Goal: Check status: Check status

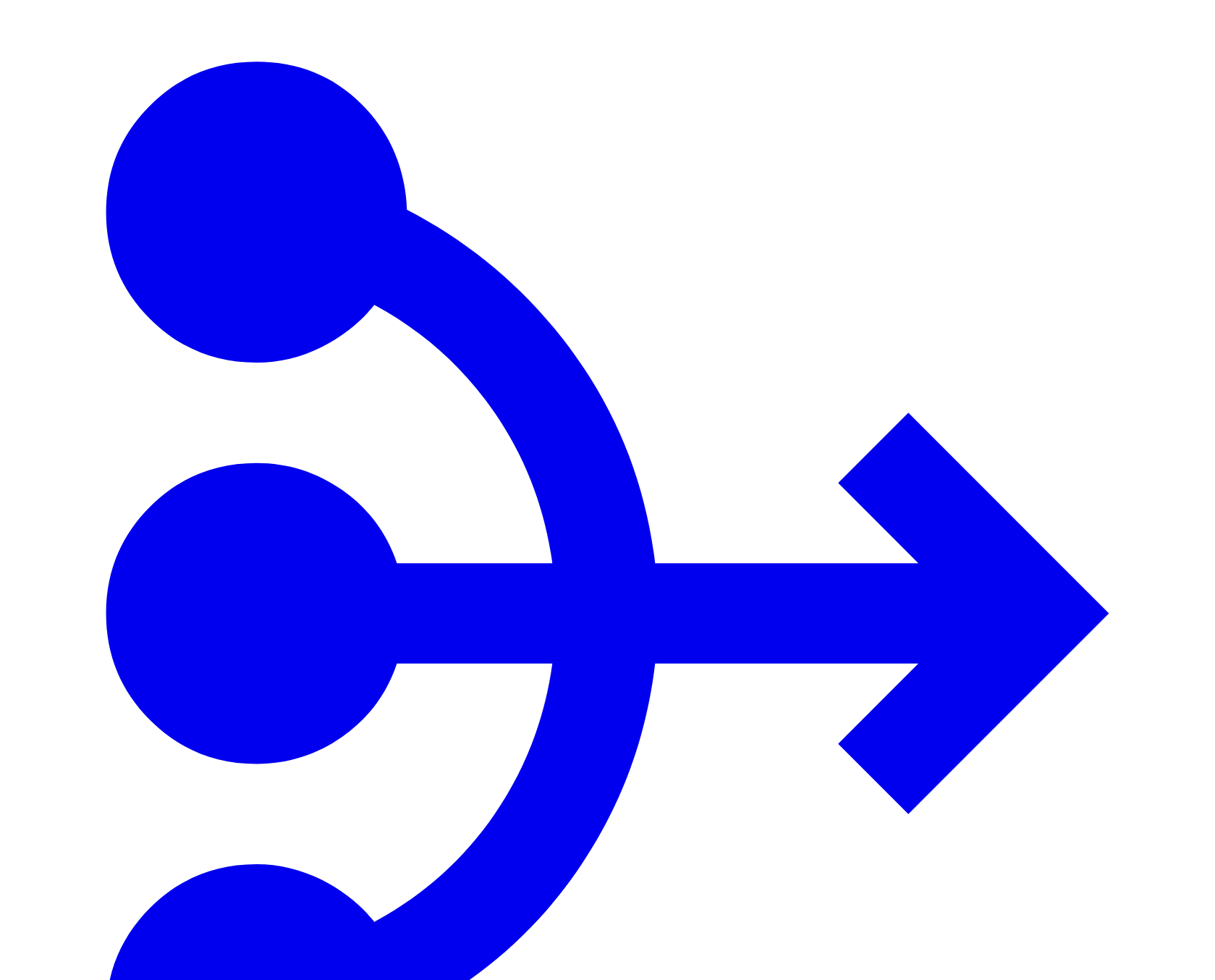
scroll to position [0, 0]
type input "*"
type input "****"
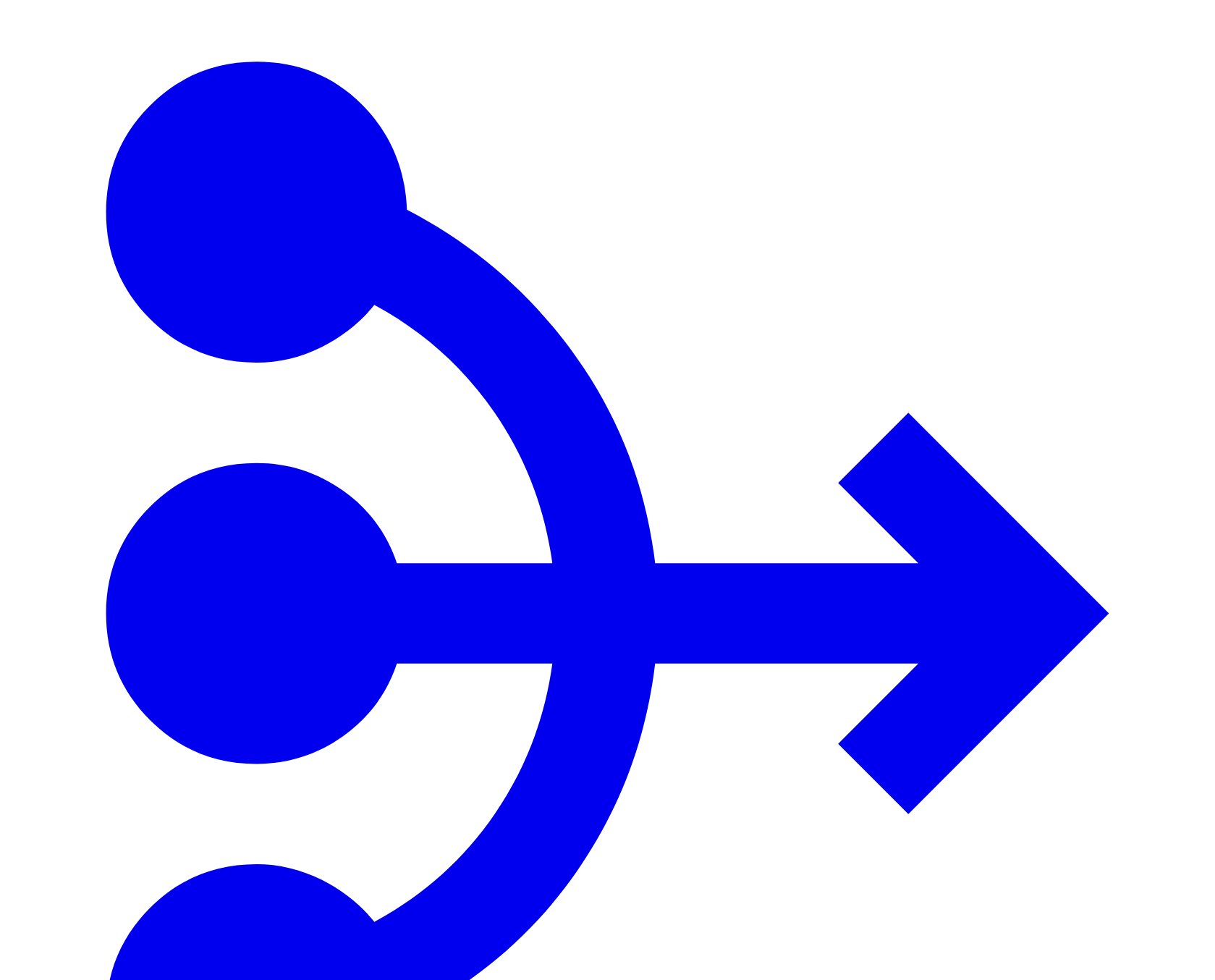
drag, startPoint x: 360, startPoint y: 170, endPoint x: 252, endPoint y: 161, distance: 108.4
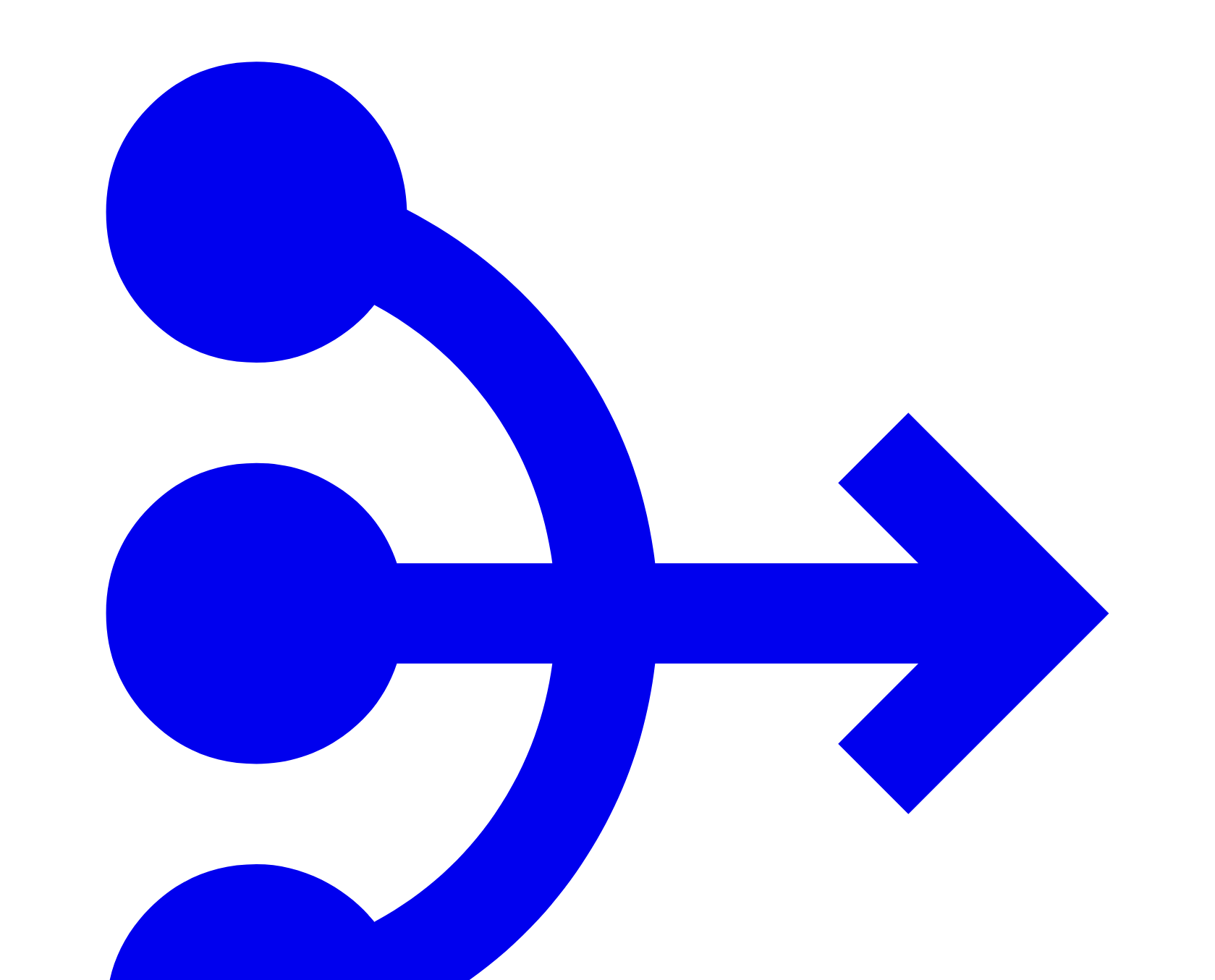
type input "*******"
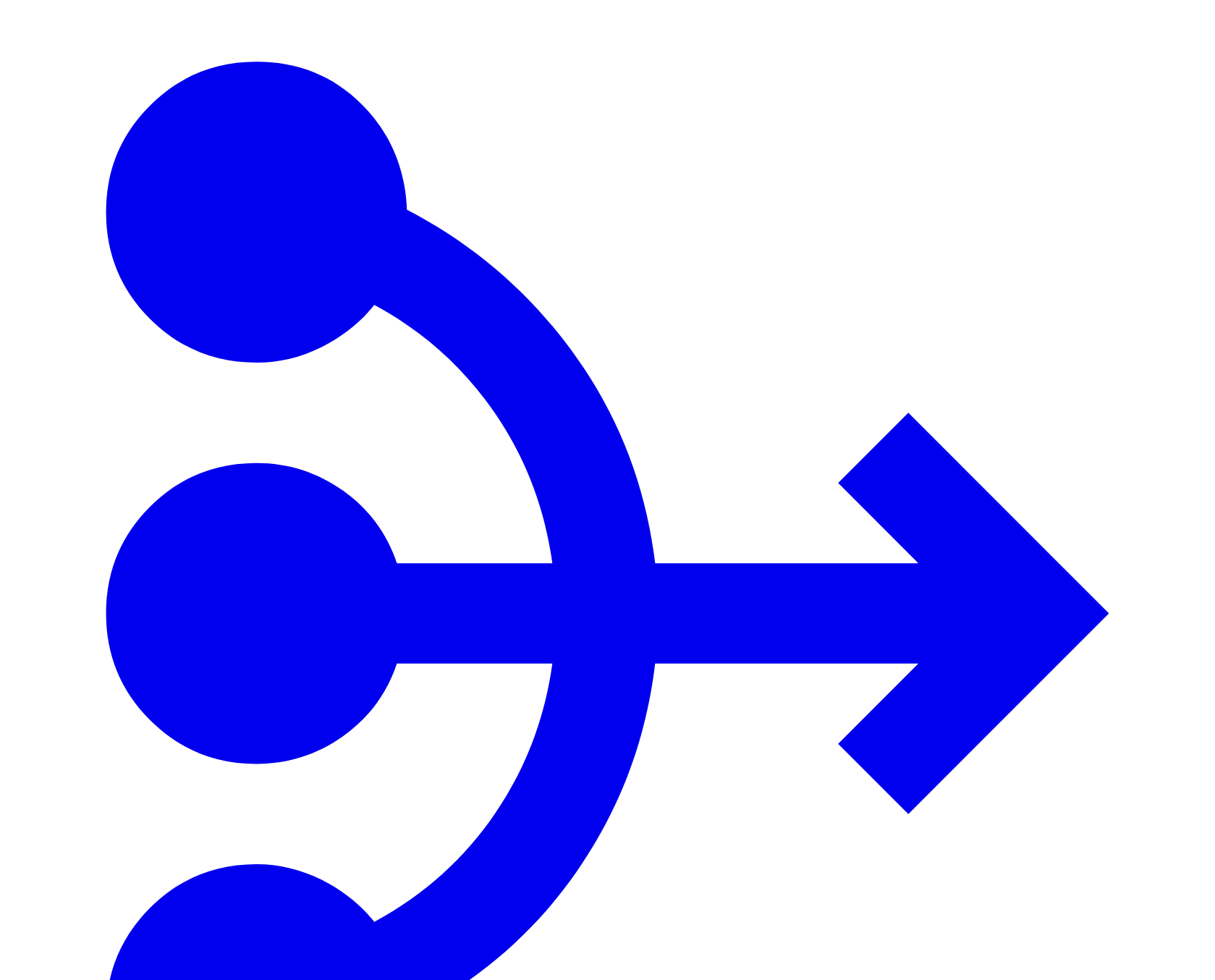
click at [1106, 192] on span "1 minute" at bounding box center [1087, 188] width 37 height 11
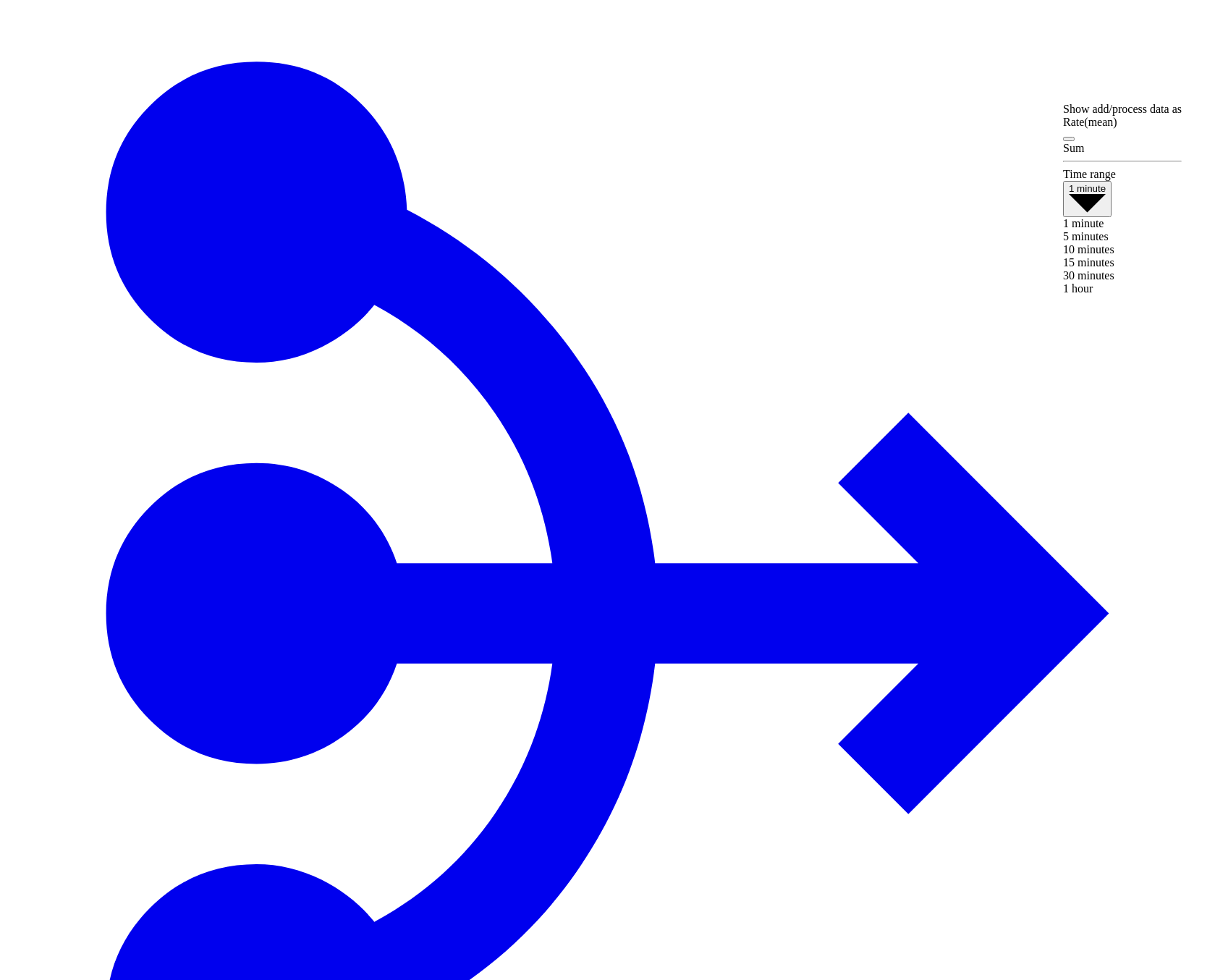
click at [1093, 295] on span "1 hour" at bounding box center [1078, 288] width 30 height 12
click at [1103, 207] on button "1 hour" at bounding box center [1083, 196] width 39 height 31
click at [1104, 224] on span "1 minute" at bounding box center [1084, 218] width 41 height 12
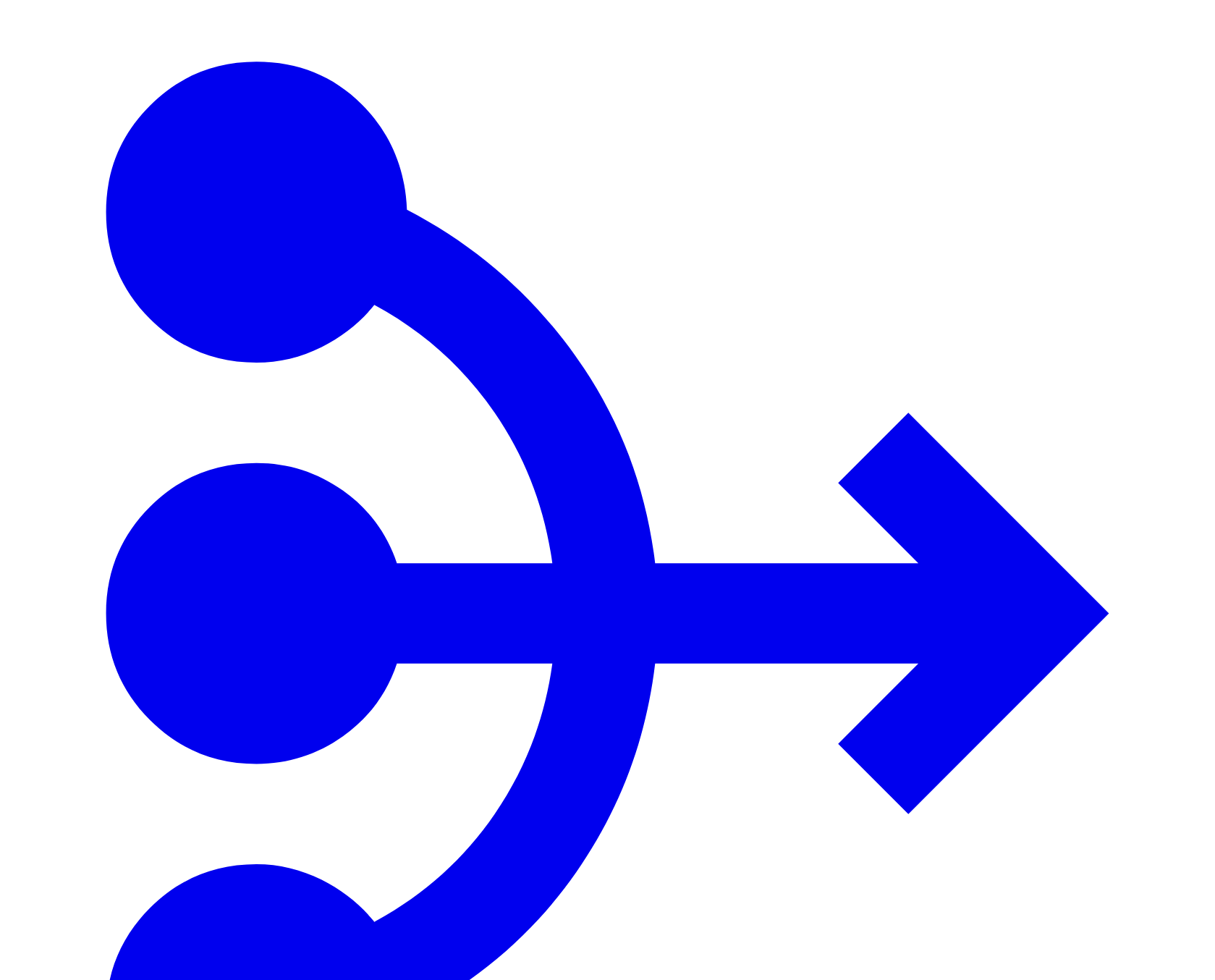
drag, startPoint x: 1024, startPoint y: 815, endPoint x: 1013, endPoint y: 809, distance: 12.5
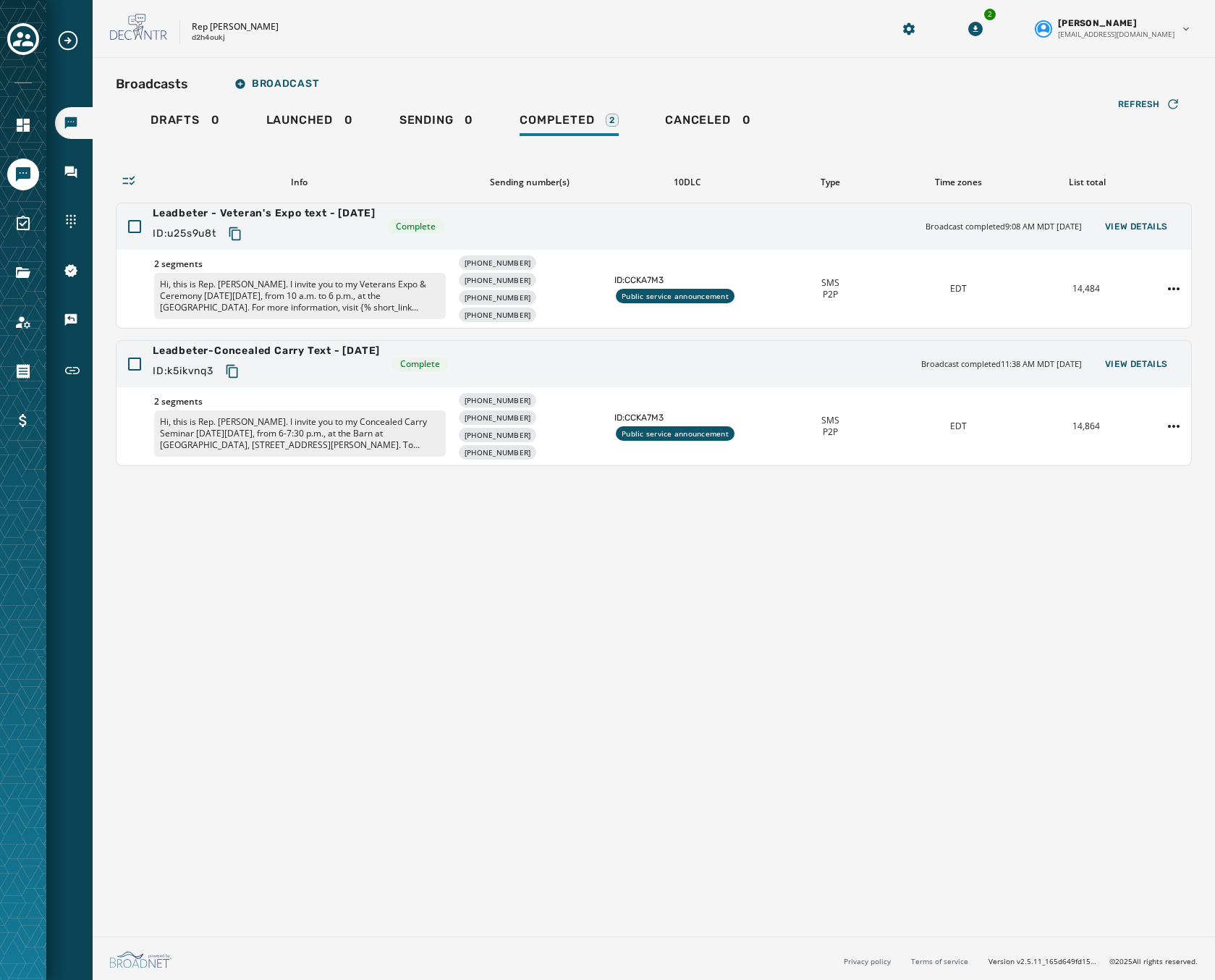
click at [452, 80] on div "Broadcasts Broadcast" at bounding box center [654, 84] width 1076 height 29
click at [13, 30] on icon "Toggle account select drawer" at bounding box center [23, 39] width 20 height 20
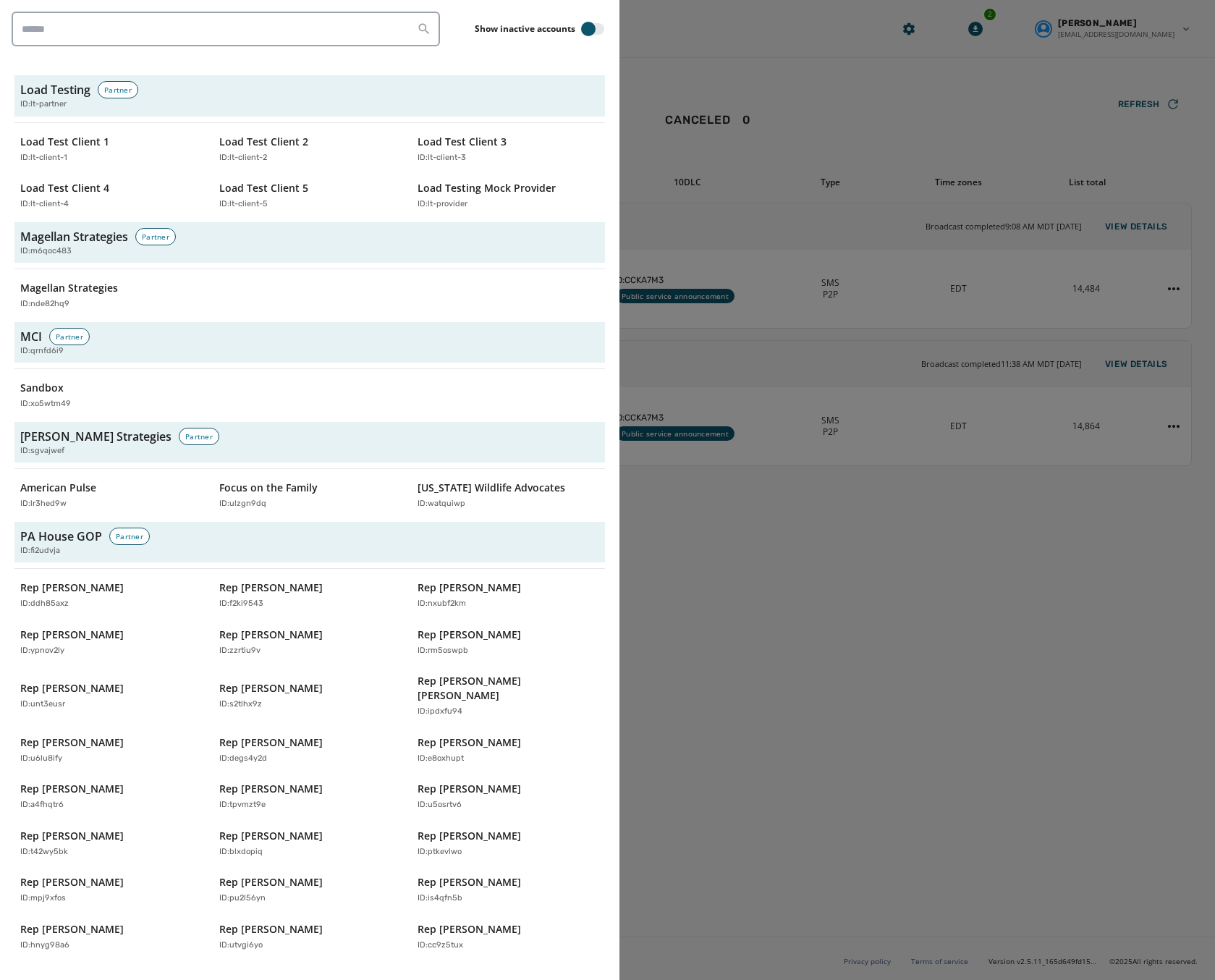
scroll to position [4294, 0]
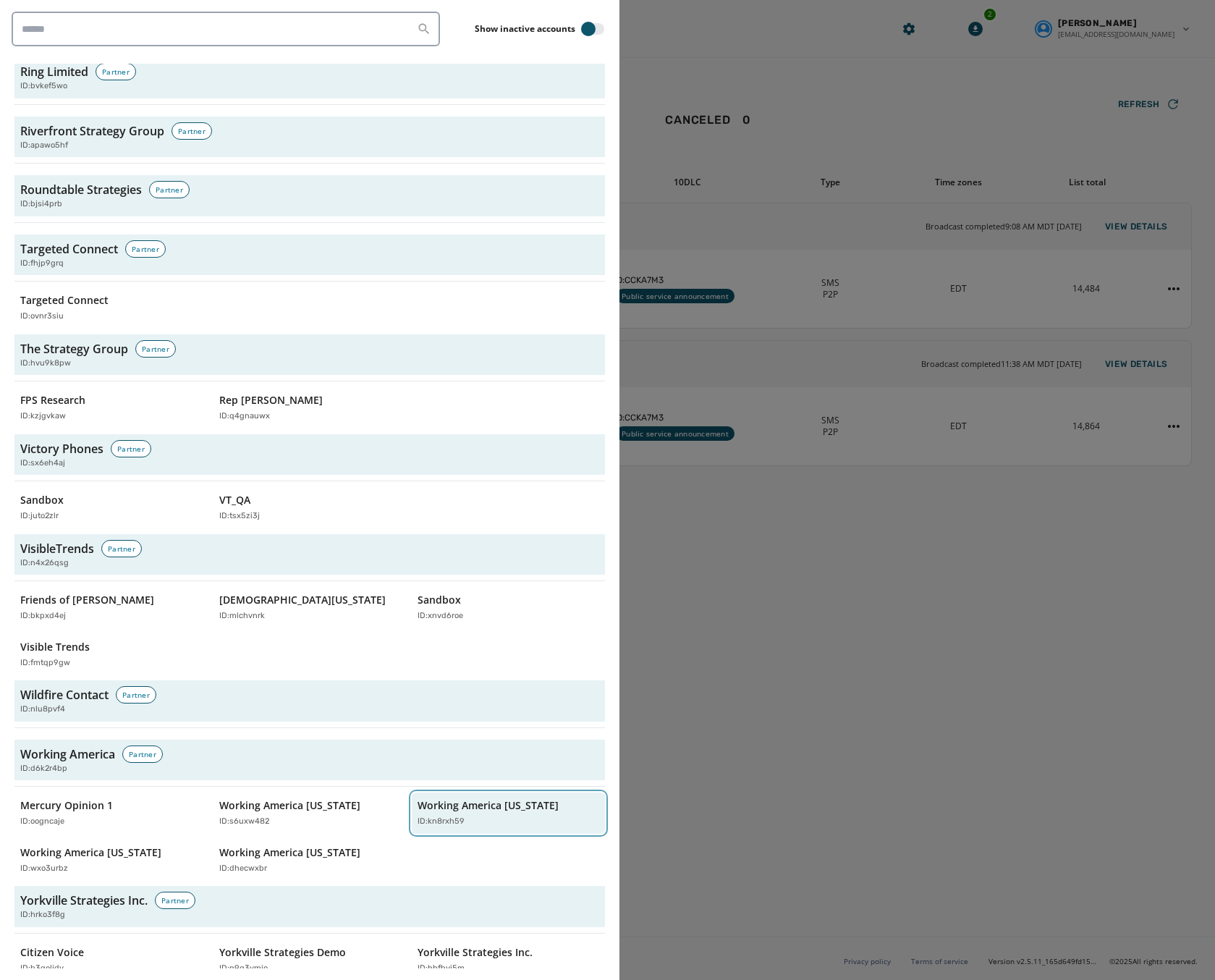
click at [452, 798] on div "Working America Ohio ID: kn8rxh59" at bounding box center [501, 813] width 167 height 30
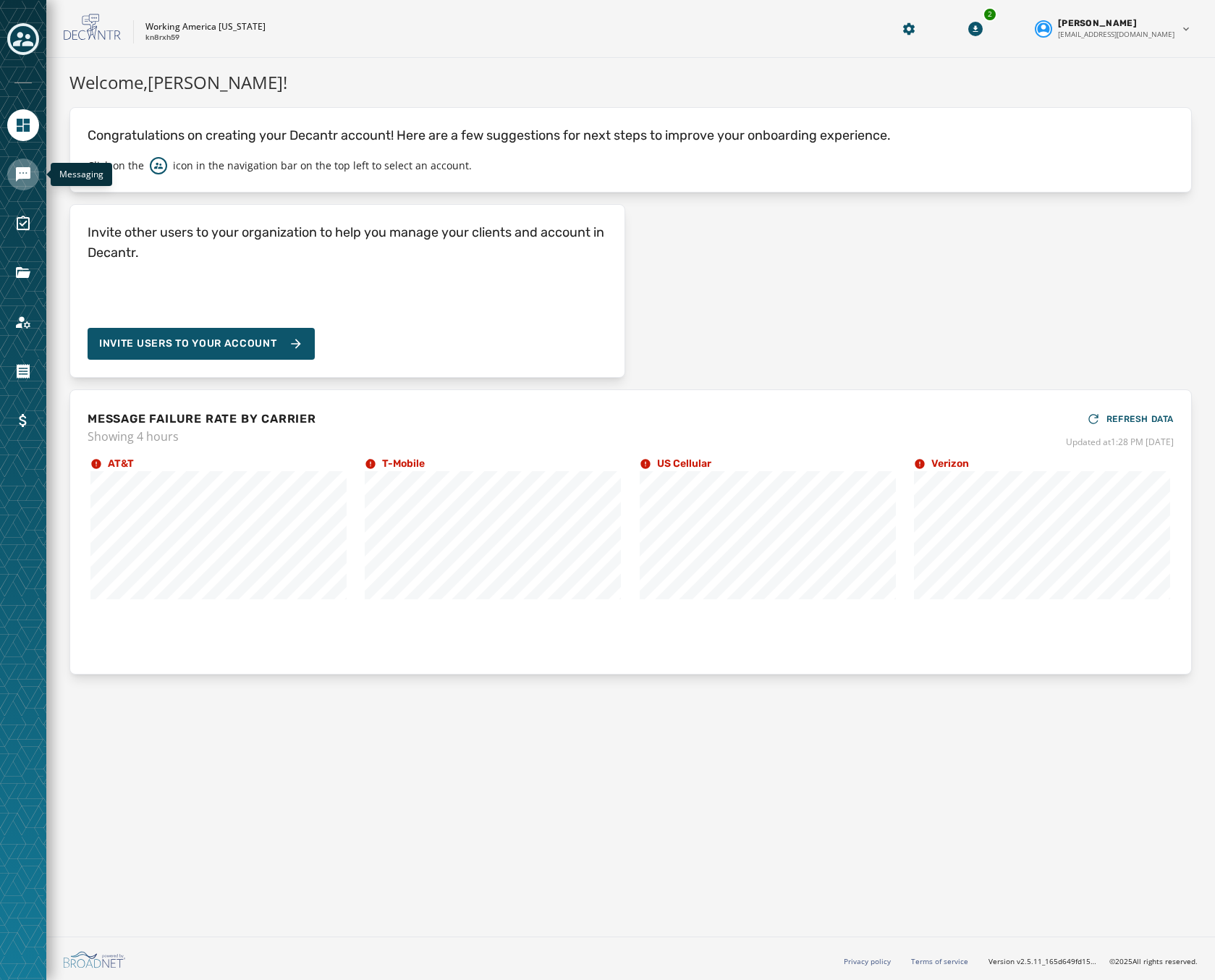
click at [23, 174] on icon "Navigate to Messaging" at bounding box center [23, 174] width 15 height 15
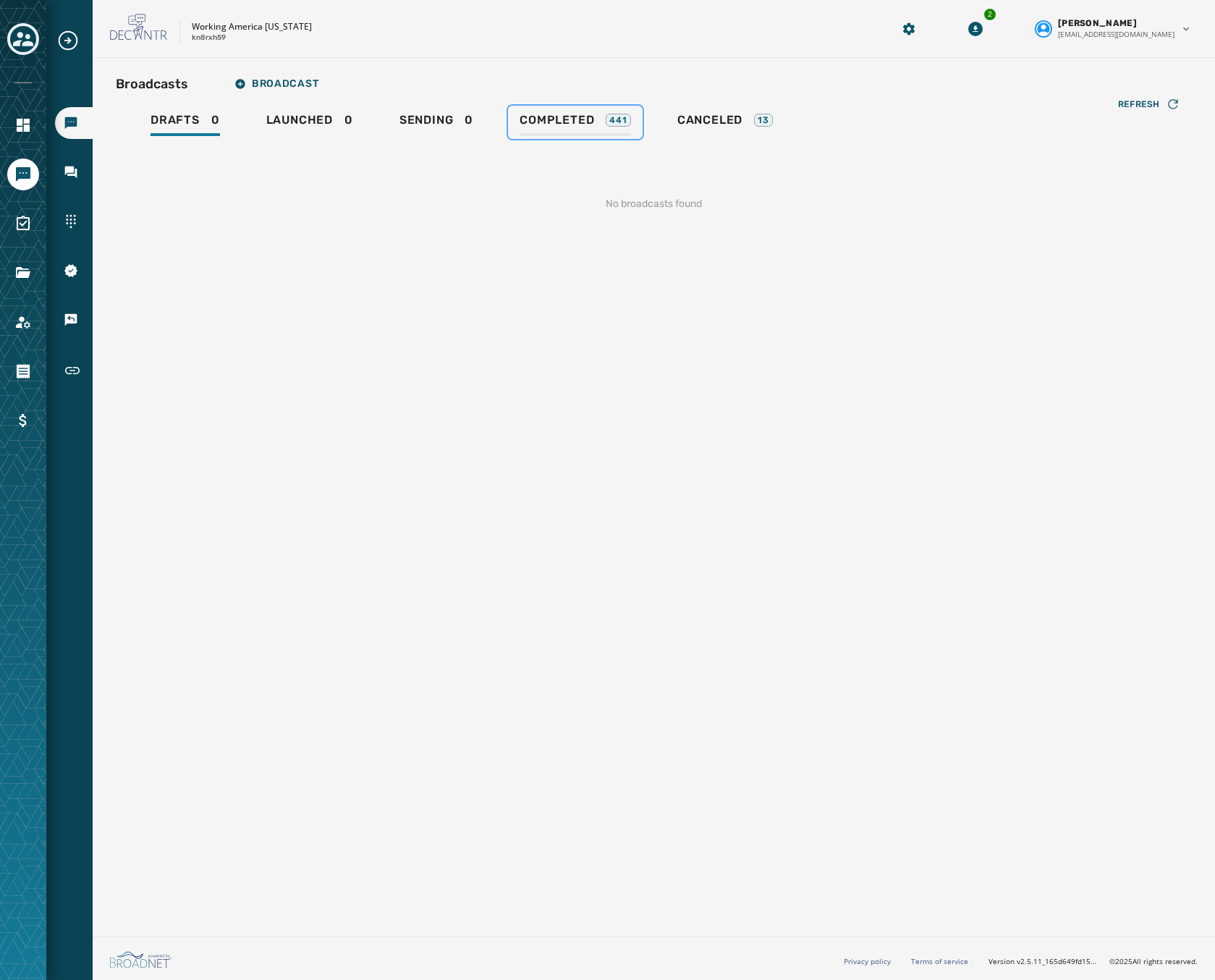
click at [574, 123] on span "Completed" at bounding box center [557, 120] width 74 height 15
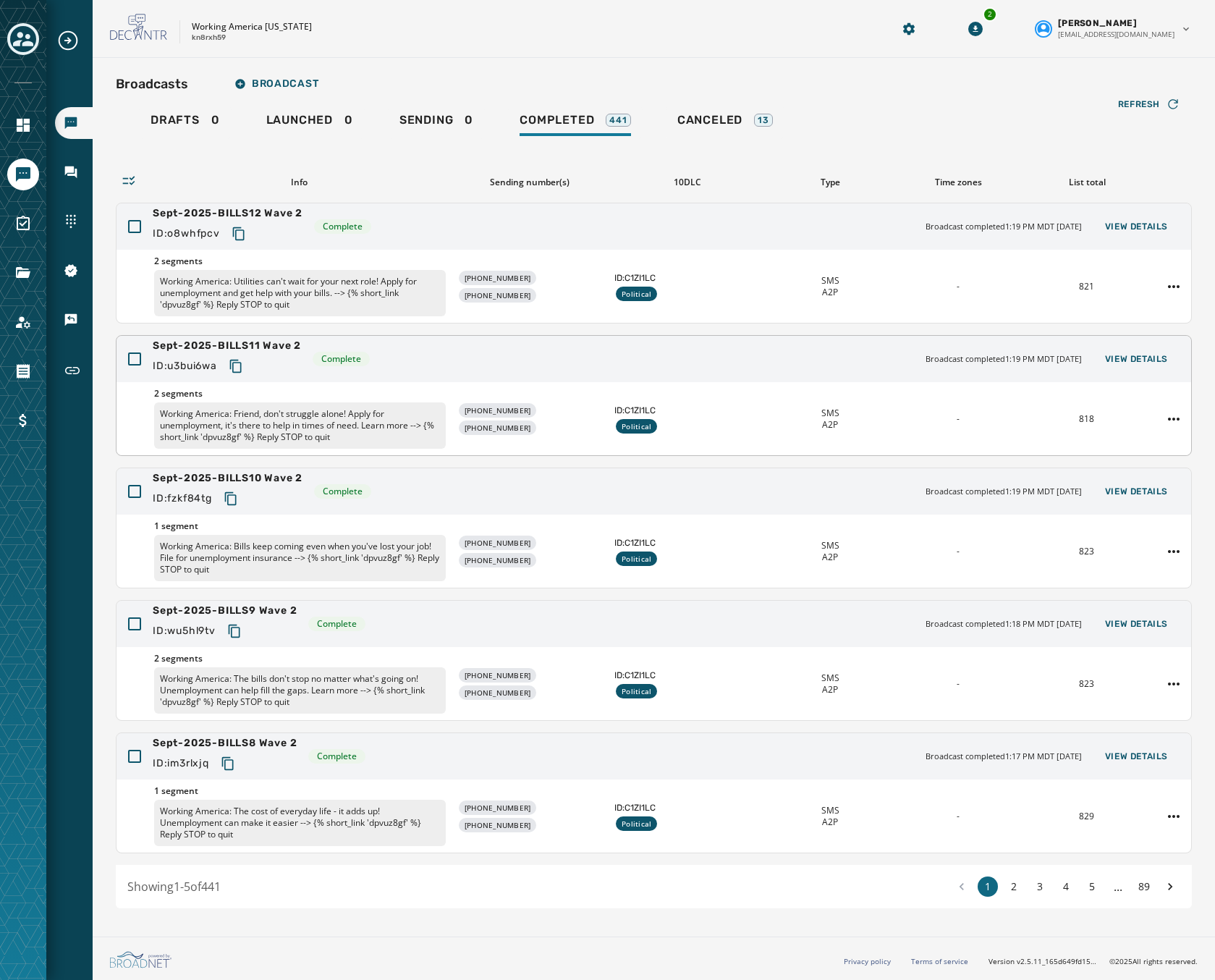
click at [464, 369] on div "Sept-2025-BILLS11 Wave 2 ID: u3bui6wa Complete Broadcast completed 1:19 PM MDT …" at bounding box center [654, 358] width 1075 height 46
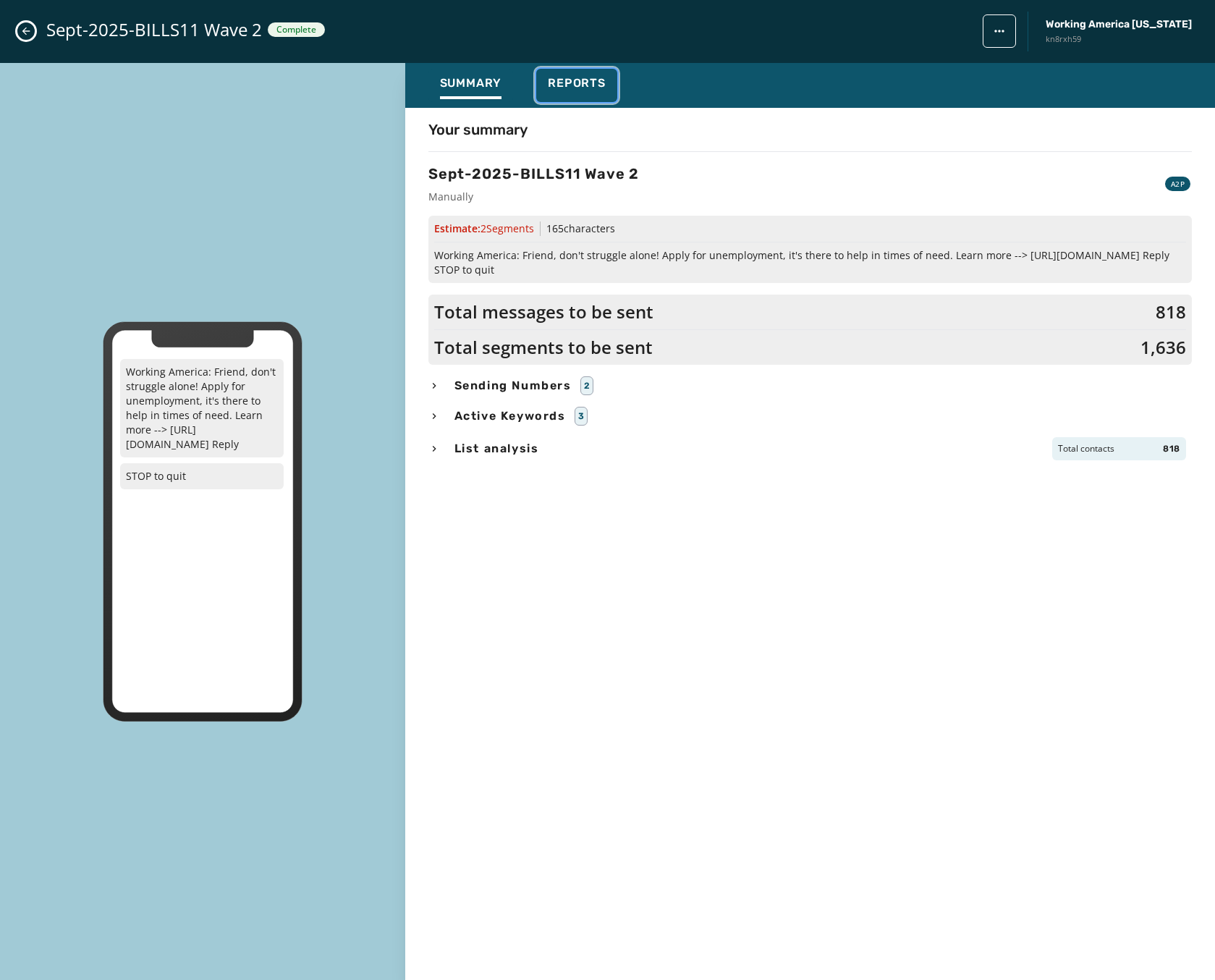
click at [562, 78] on span "Reports" at bounding box center [576, 83] width 58 height 15
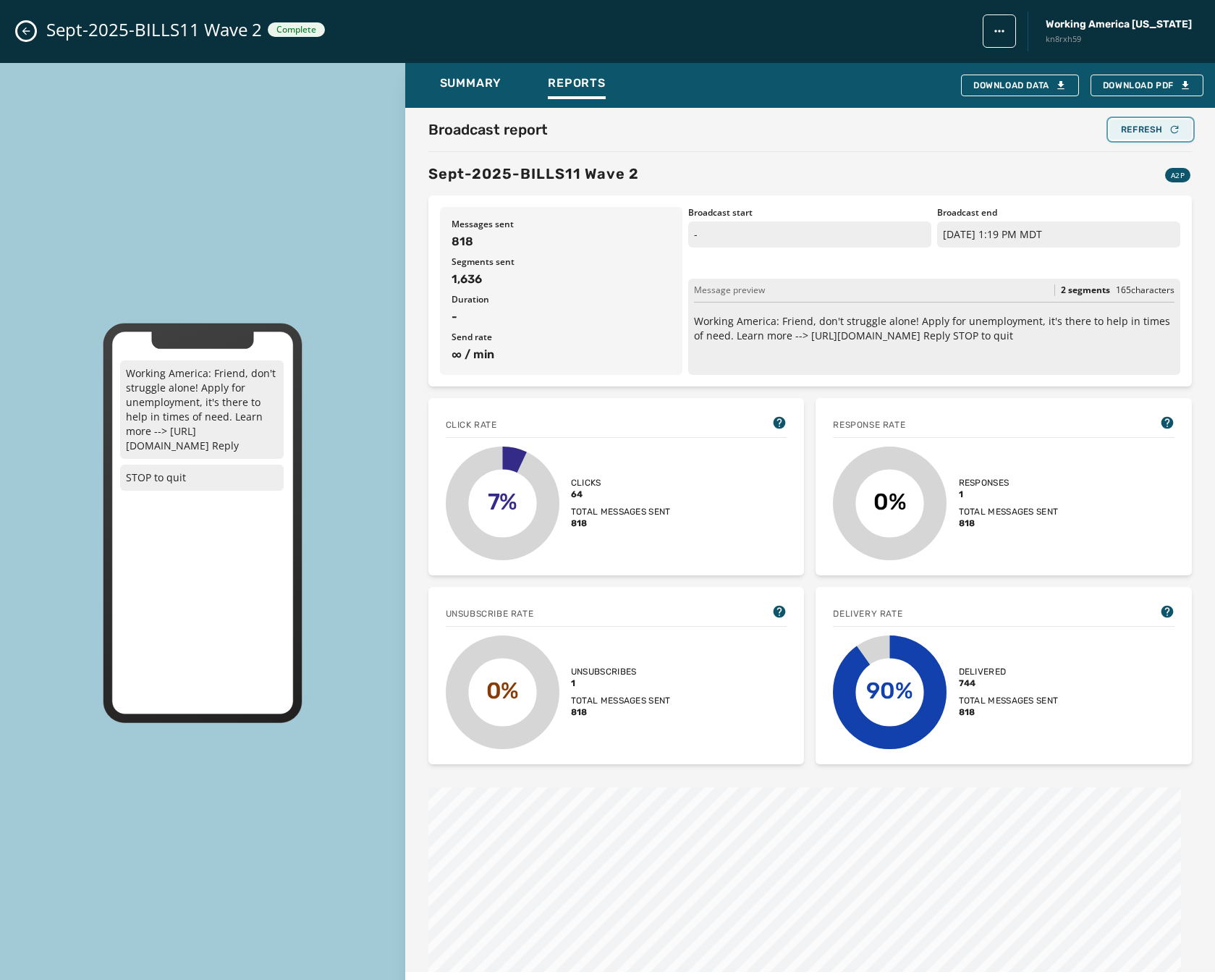
click at [1143, 133] on div "Refresh" at bounding box center [1150, 130] width 59 height 12
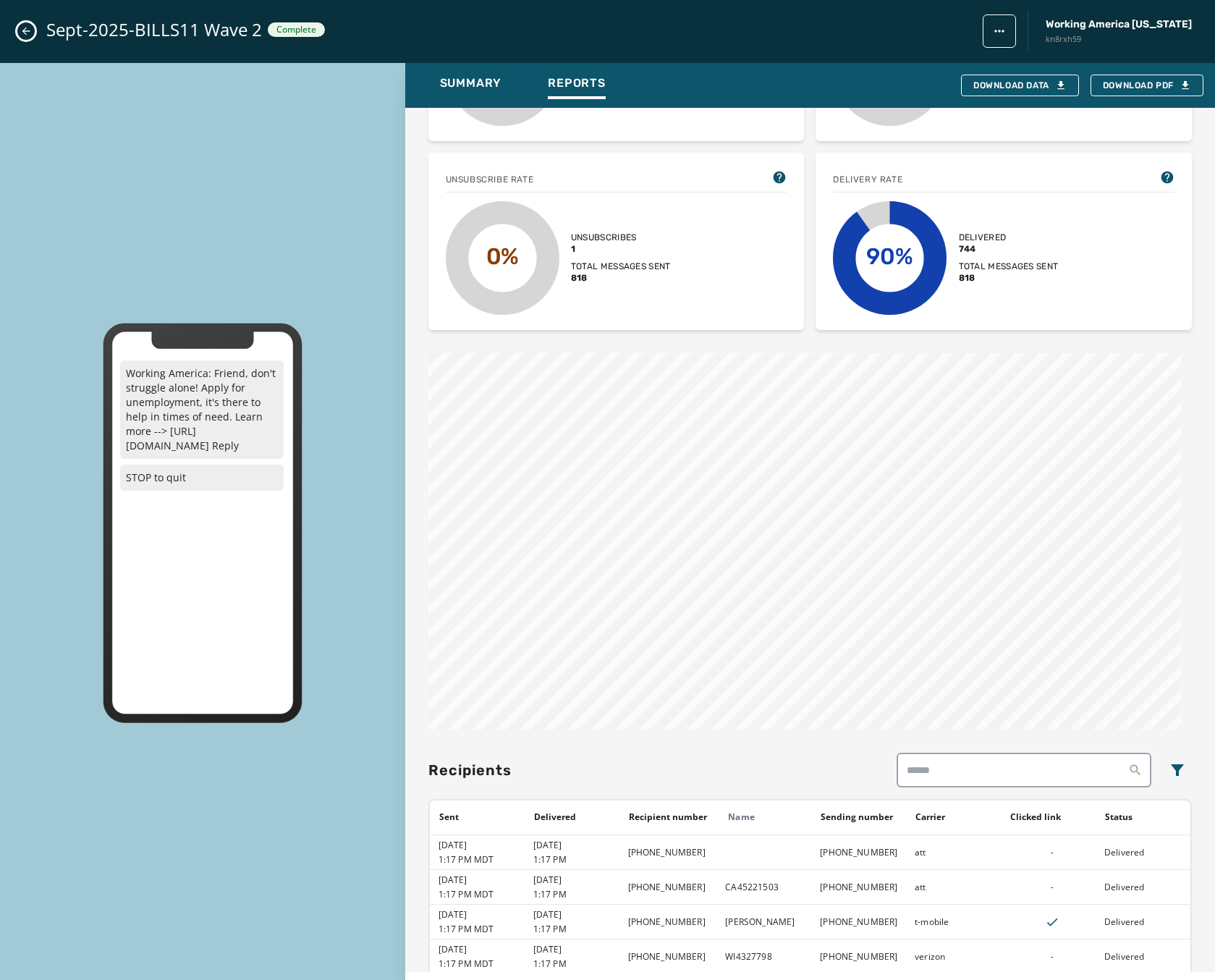
scroll to position [217, 0]
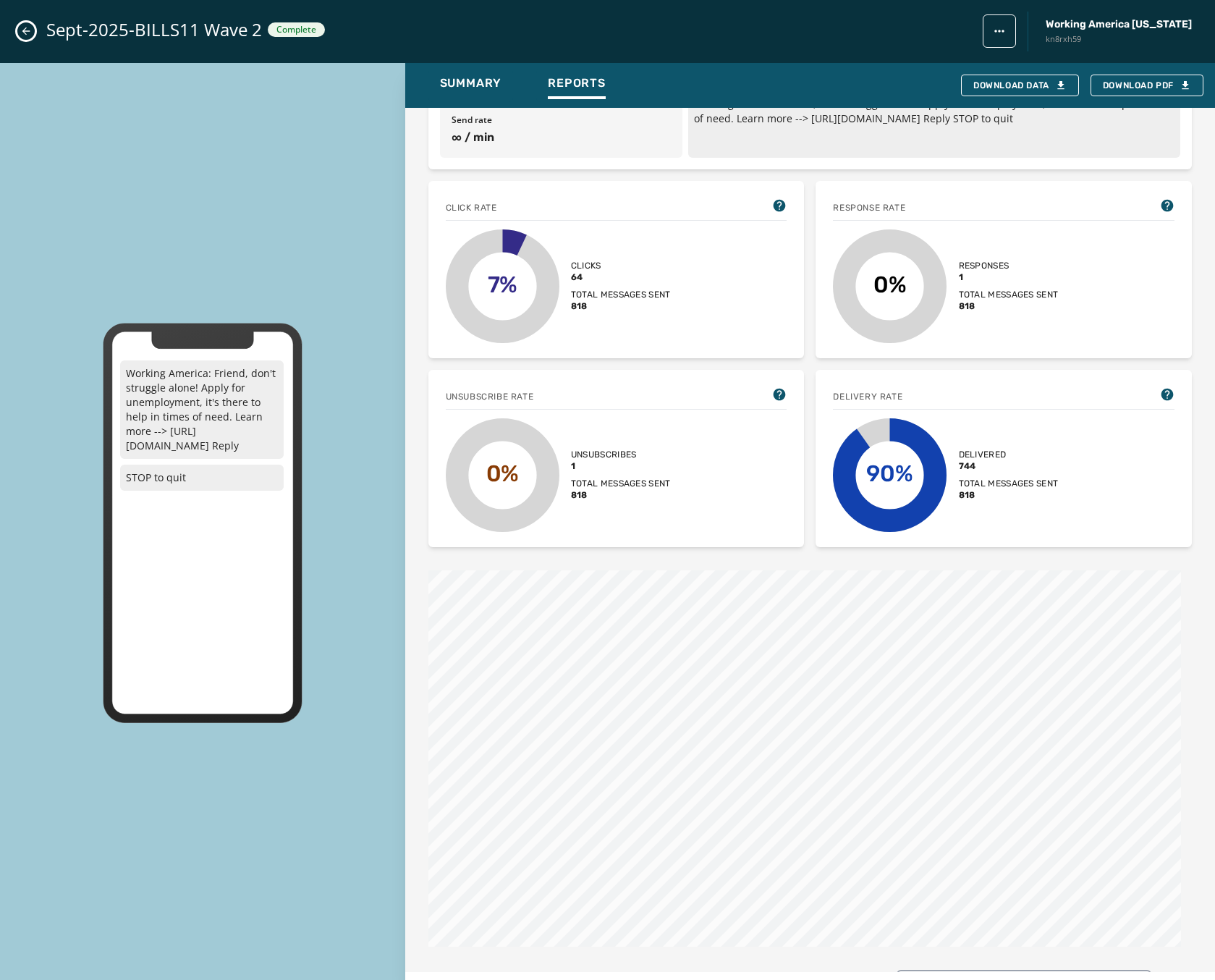
click at [26, 36] on icon "Close admin drawer" at bounding box center [26, 31] width 12 height 12
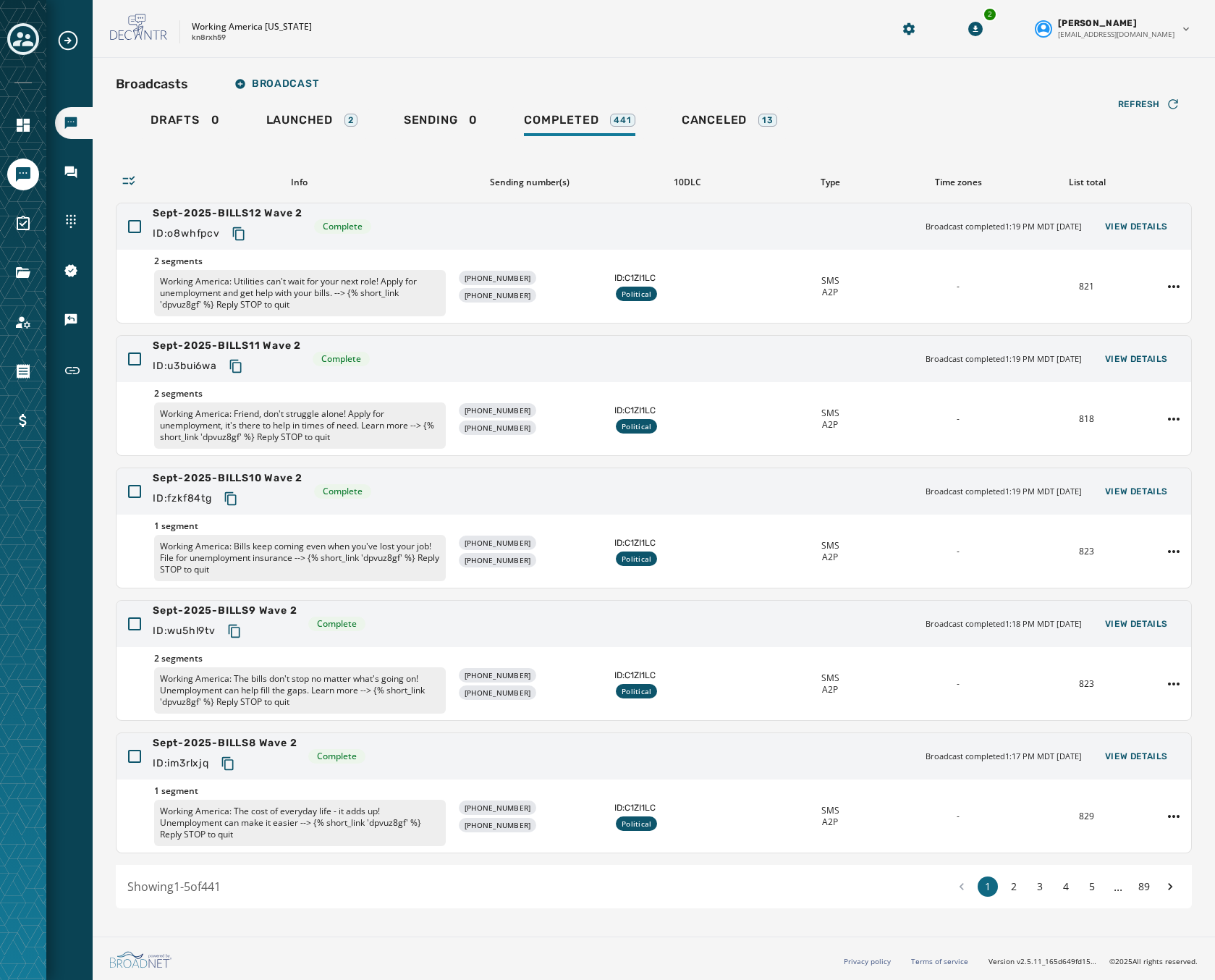
click at [374, 9] on div "Working America Ohio kn8rxh59 2 Mark McCook mmccook@broadnet.com" at bounding box center [654, 28] width 1122 height 58
click at [327, 469] on div "Sept-2025-BILLS10 Wave 2 ID: fzkf84tg Complete Broadcast completed 1:19 PM MDT …" at bounding box center [654, 491] width 1075 height 46
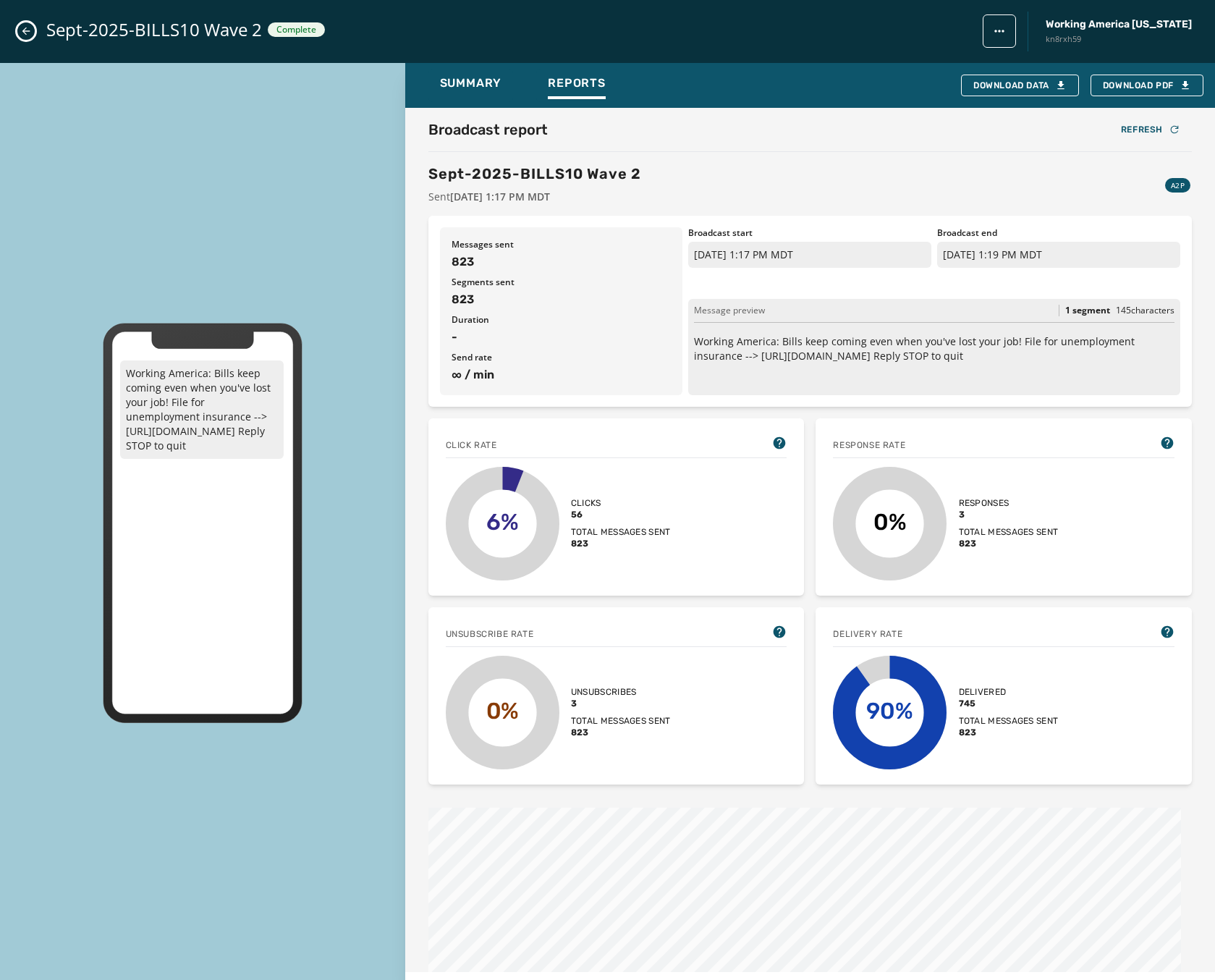
click at [18, 34] on button "Close admin drawer" at bounding box center [26, 31] width 18 height 18
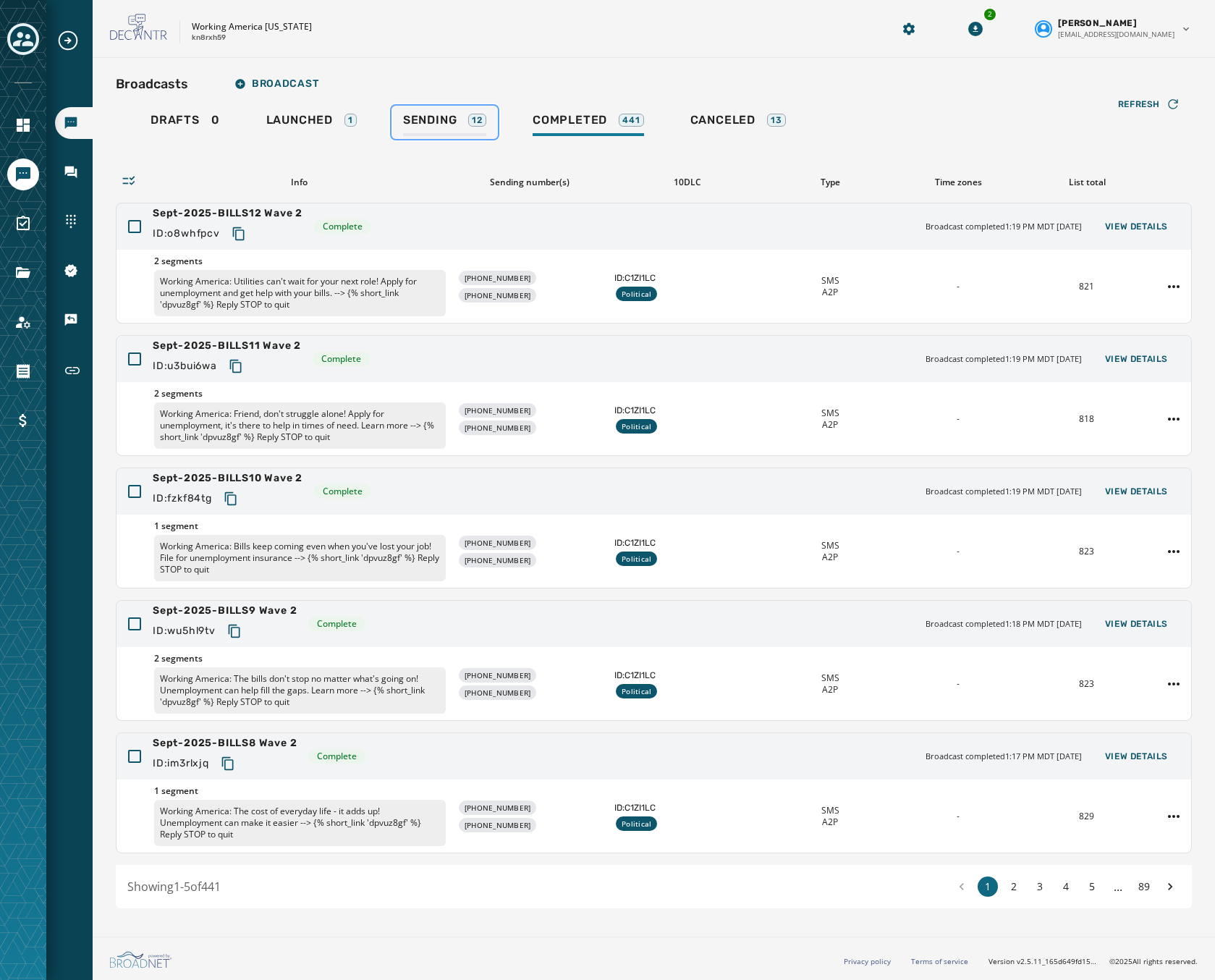
click at [427, 120] on span "Sending" at bounding box center [430, 120] width 54 height 15
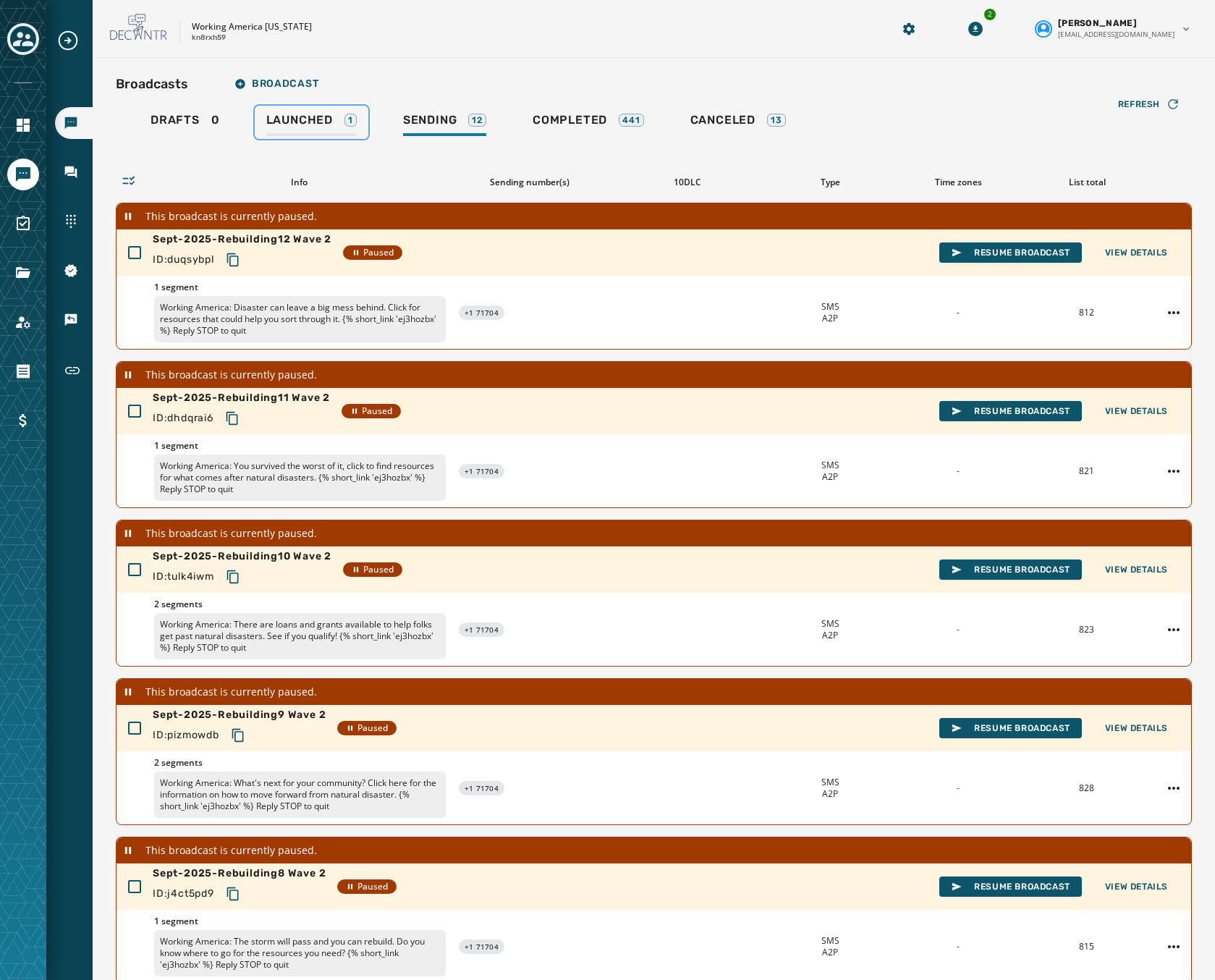
click at [304, 110] on link "Launched 1" at bounding box center [312, 123] width 114 height 34
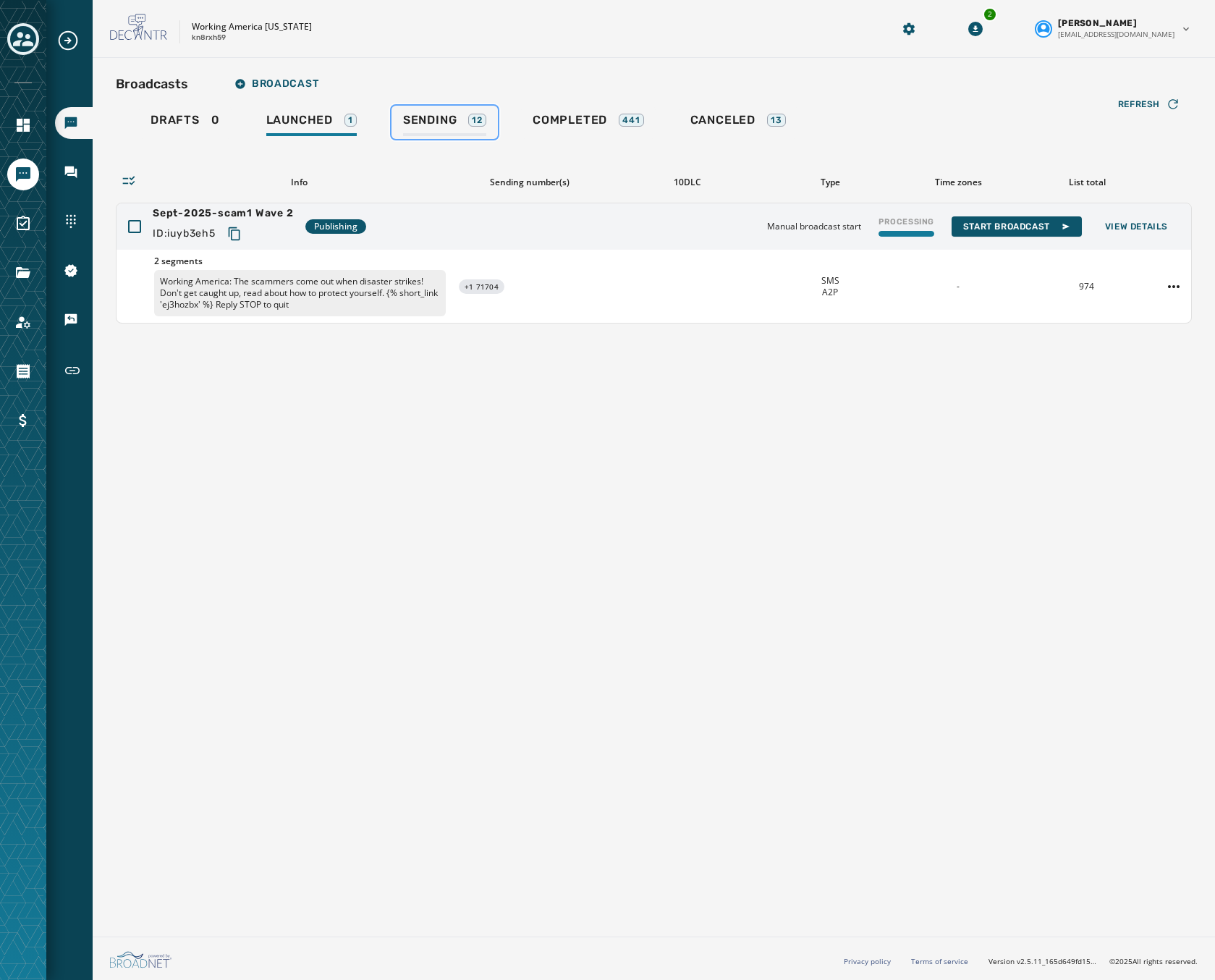
click at [480, 121] on div "12" at bounding box center [477, 120] width 18 height 13
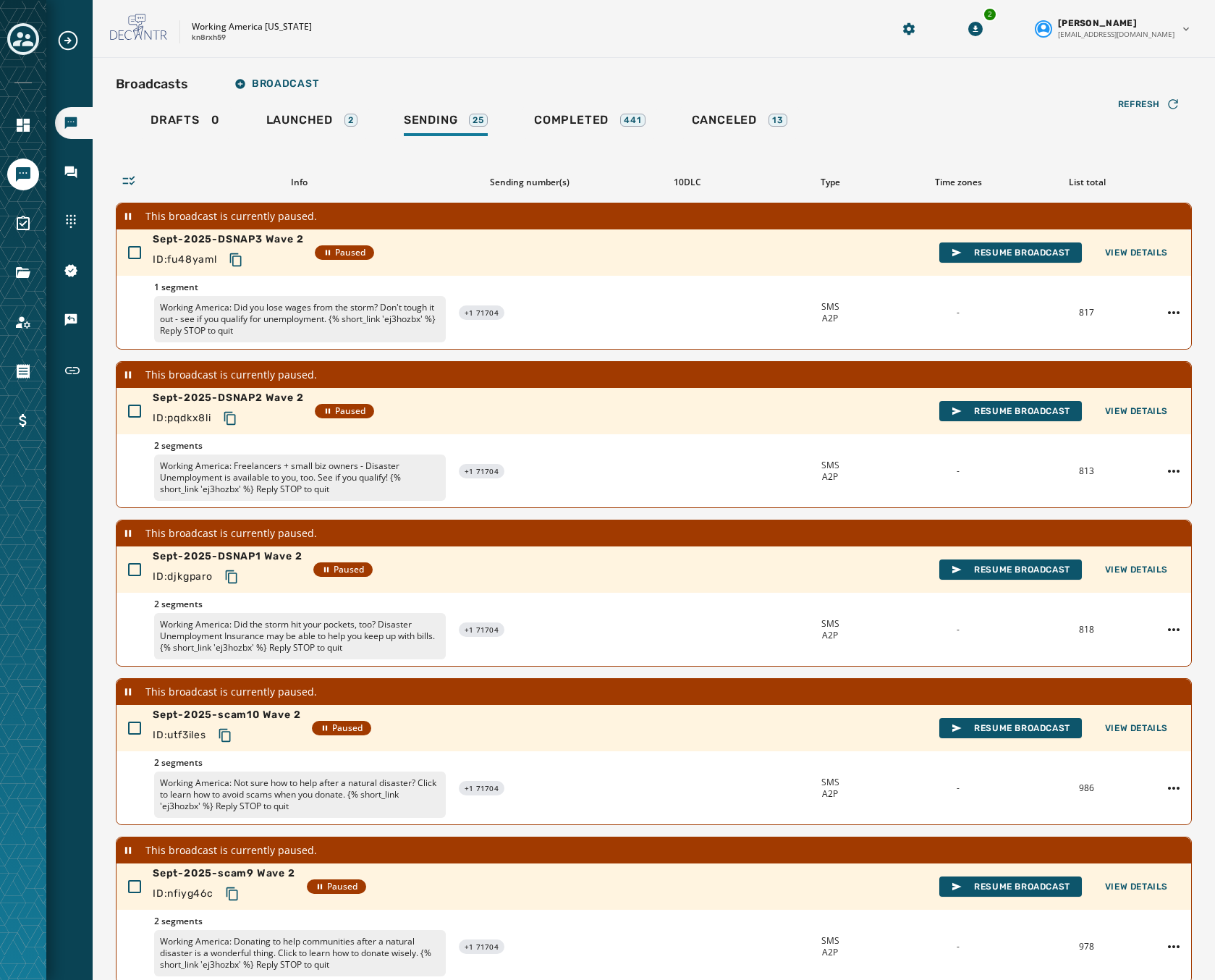
click at [887, 128] on div "Drafts 0 Launched 2 Sending 25 Completed 441 Canceled 13" at bounding box center [654, 123] width 1076 height 34
click at [295, 116] on span "Launched" at bounding box center [299, 120] width 66 height 15
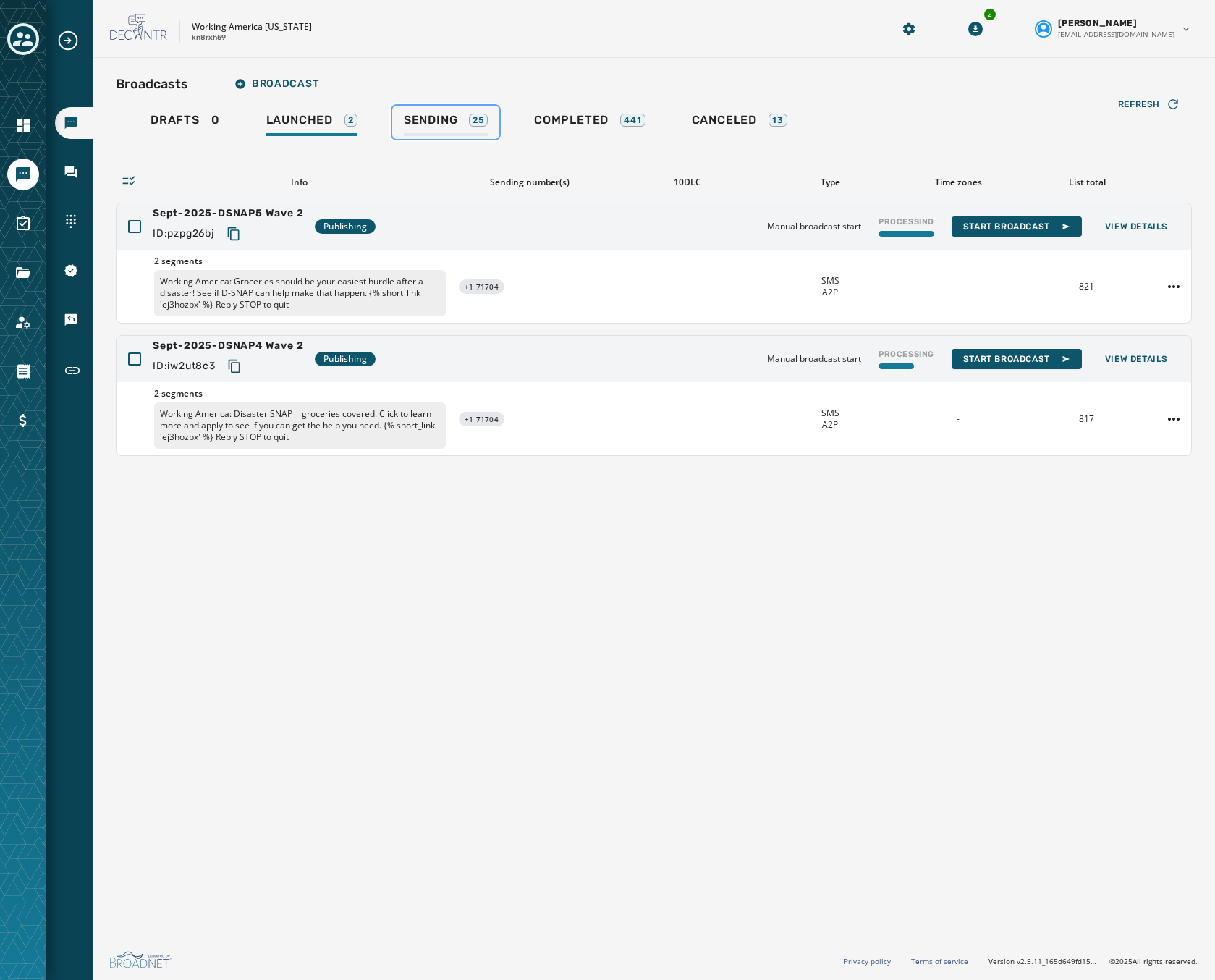
click at [440, 115] on span "Sending" at bounding box center [431, 120] width 54 height 15
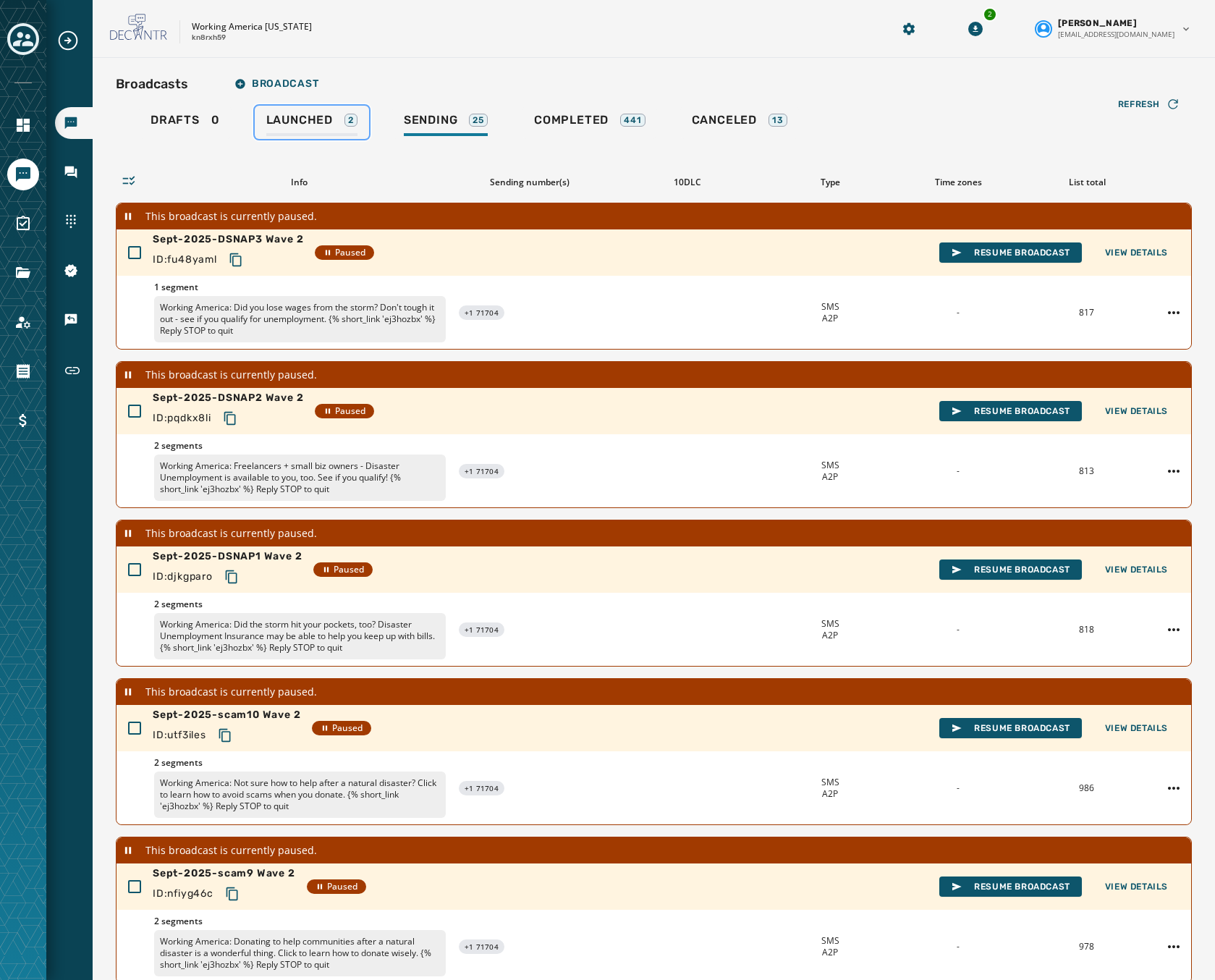
click at [321, 115] on span "Launched" at bounding box center [299, 120] width 66 height 15
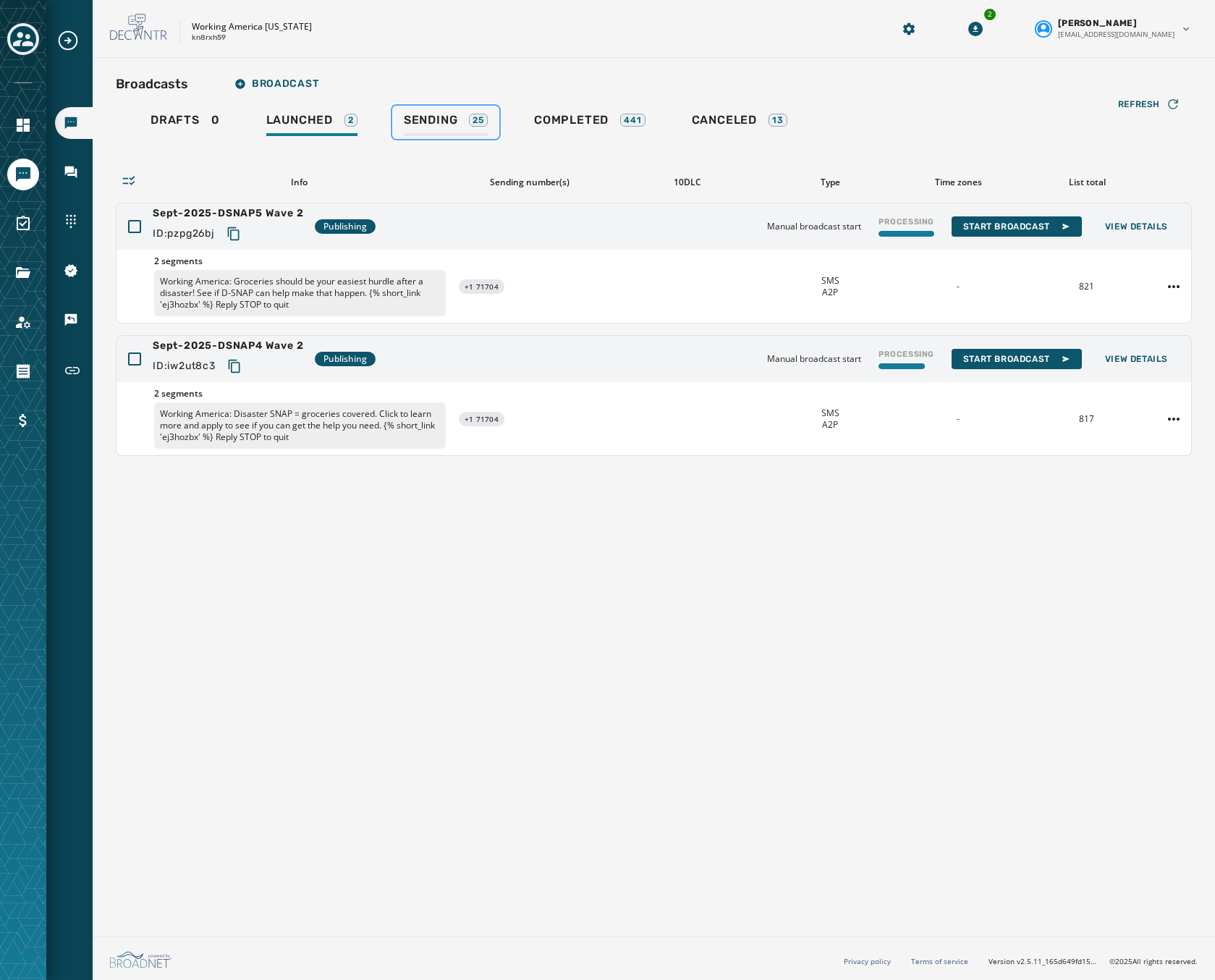
click at [414, 117] on span "Sending" at bounding box center [431, 120] width 54 height 15
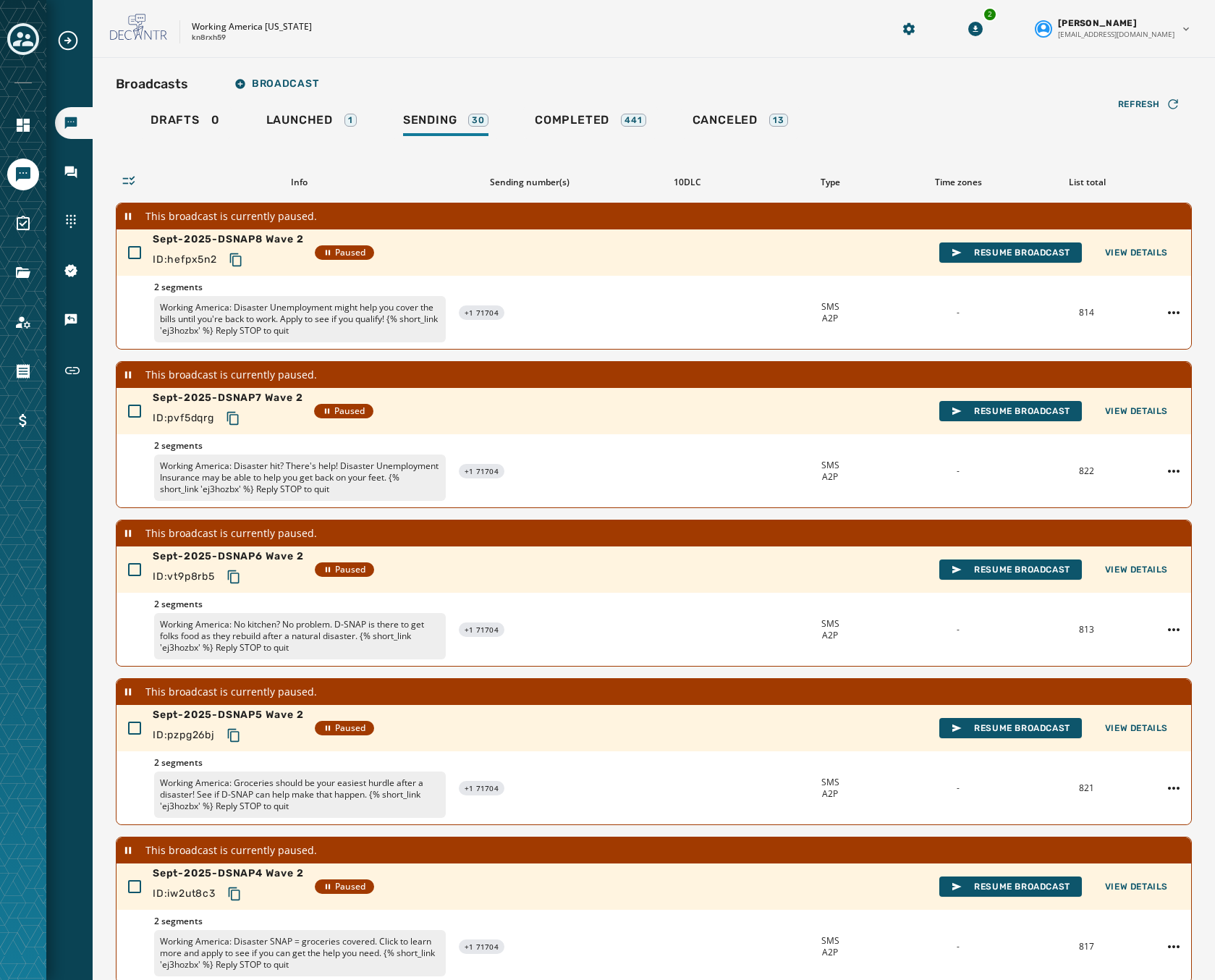
click at [91, 852] on div "Broadcasts Inbox Sending Numbers 10DLC Registration Keywords & Responders Short…" at bounding box center [69, 490] width 46 height 980
click at [314, 121] on span "Launched" at bounding box center [299, 120] width 66 height 15
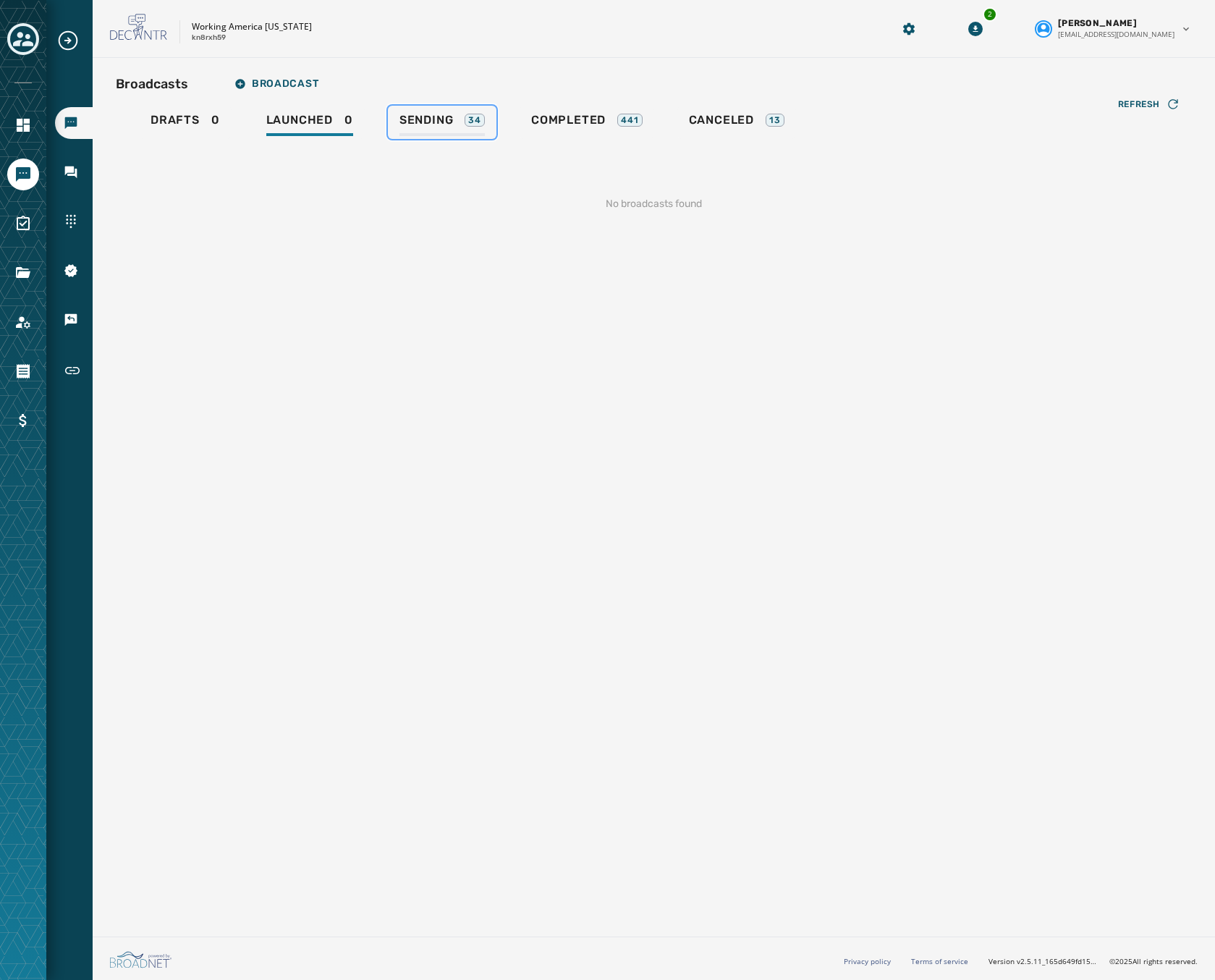
click at [444, 124] on span "Sending" at bounding box center [426, 120] width 54 height 15
